Goal: Task Accomplishment & Management: Manage account settings

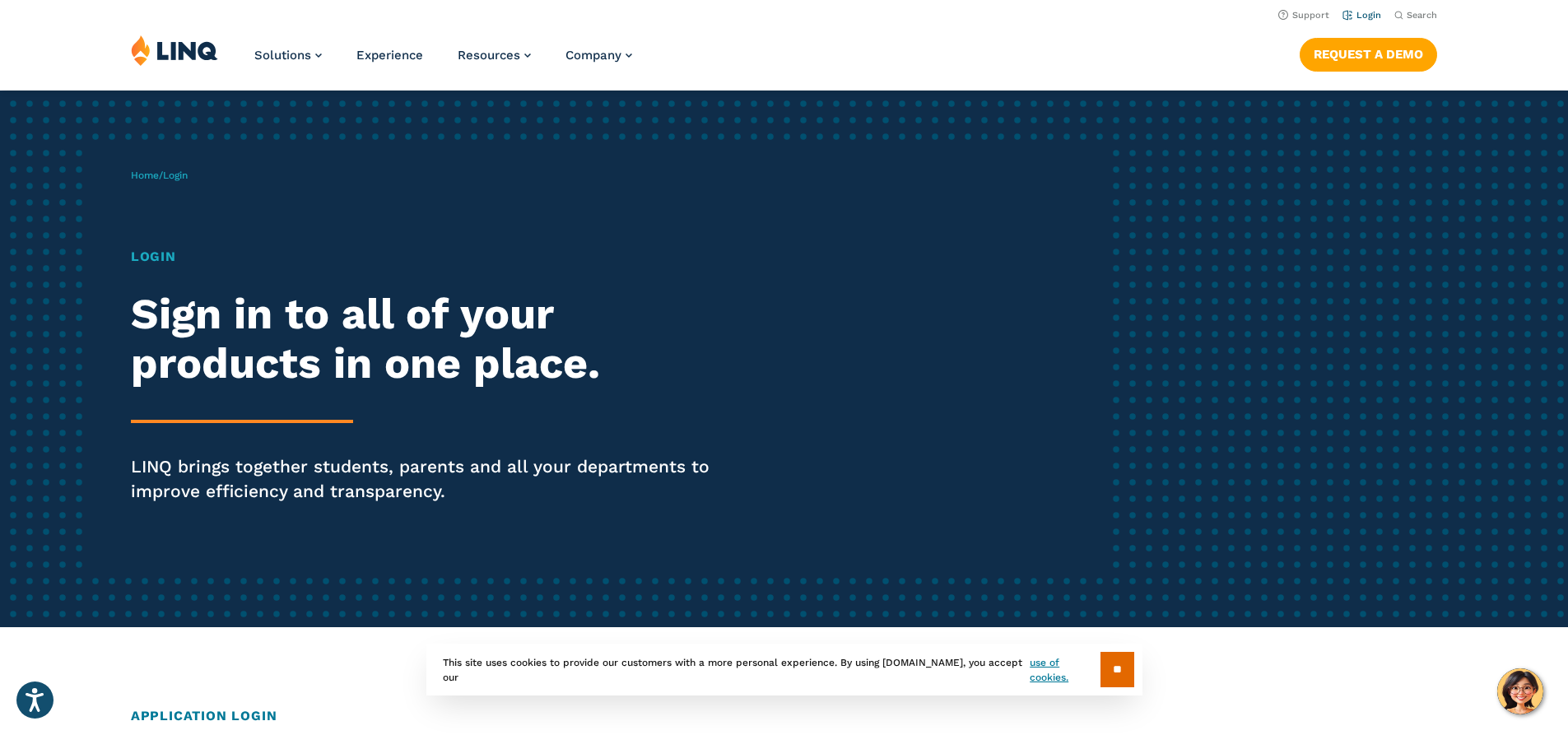
click at [1372, 18] on link "Login" at bounding box center [1361, 15] width 38 height 11
